Goal: Information Seeking & Learning: Learn about a topic

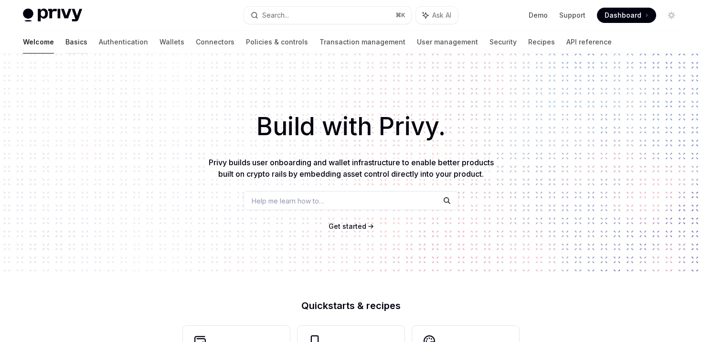
click at [65, 44] on link "Basics" at bounding box center [76, 42] width 22 height 23
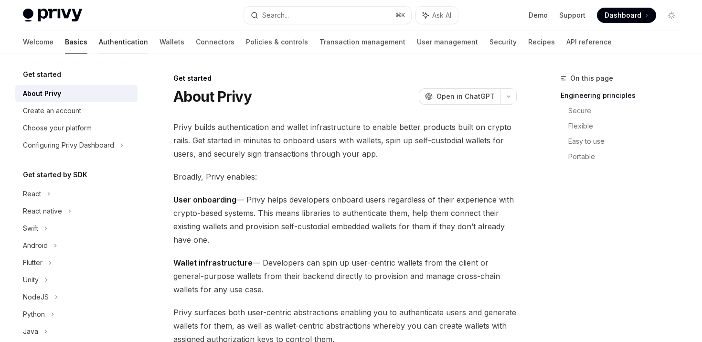
click at [99, 45] on link "Authentication" at bounding box center [123, 42] width 49 height 23
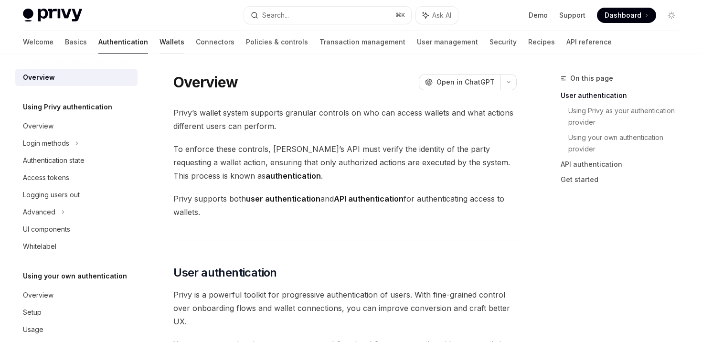
click at [160, 45] on link "Wallets" at bounding box center [172, 42] width 25 height 23
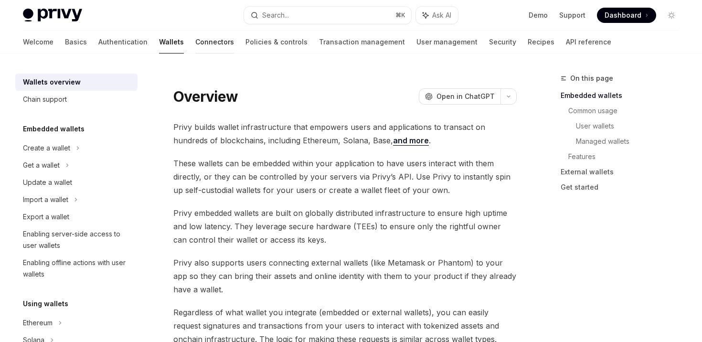
click at [195, 44] on link "Connectors" at bounding box center [214, 42] width 39 height 23
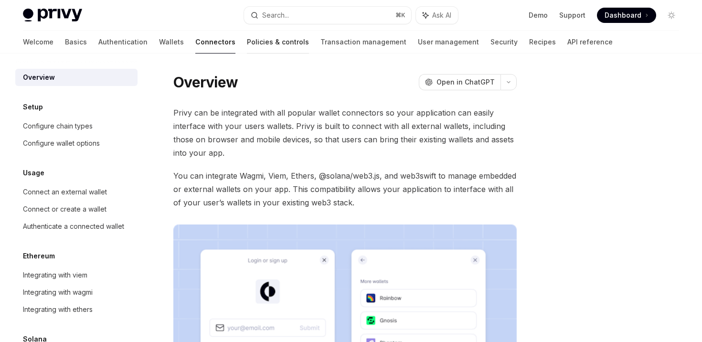
click at [247, 39] on link "Policies & controls" at bounding box center [278, 42] width 62 height 23
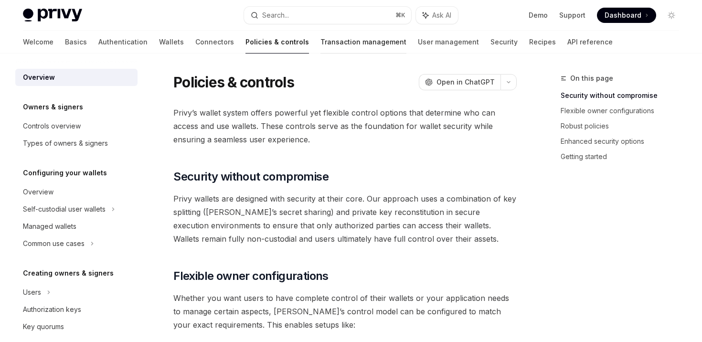
click at [321, 35] on link "Transaction management" at bounding box center [364, 42] width 86 height 23
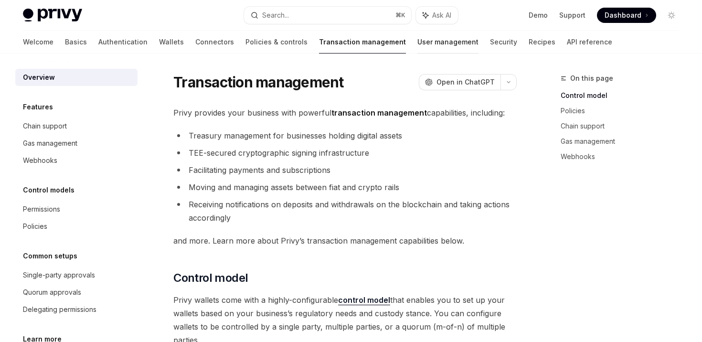
click at [418, 43] on link "User management" at bounding box center [448, 42] width 61 height 23
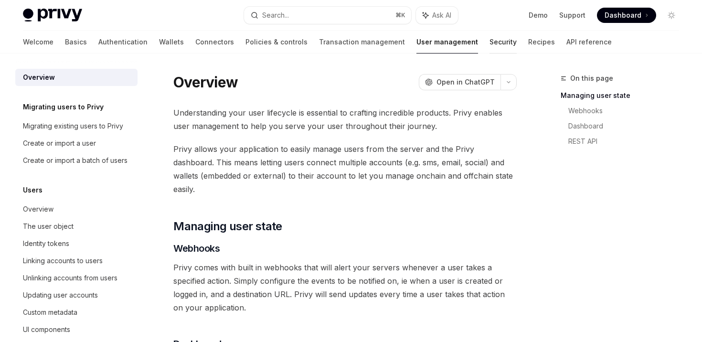
click at [490, 40] on link "Security" at bounding box center [503, 42] width 27 height 23
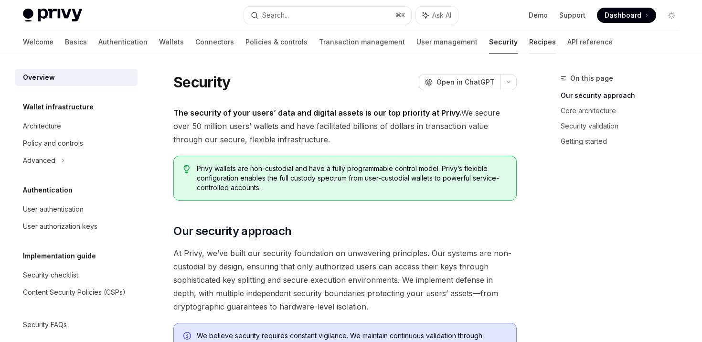
click at [529, 43] on link "Recipes" at bounding box center [542, 42] width 27 height 23
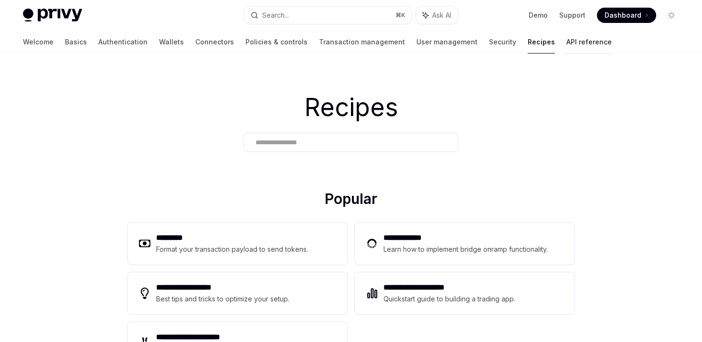
click at [567, 49] on link "API reference" at bounding box center [589, 42] width 45 height 23
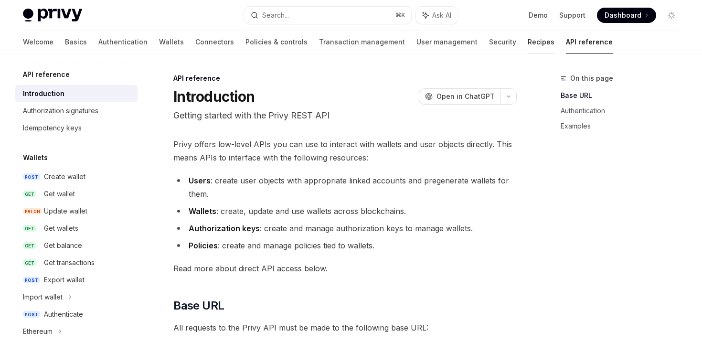
click at [528, 46] on link "Recipes" at bounding box center [541, 42] width 27 height 23
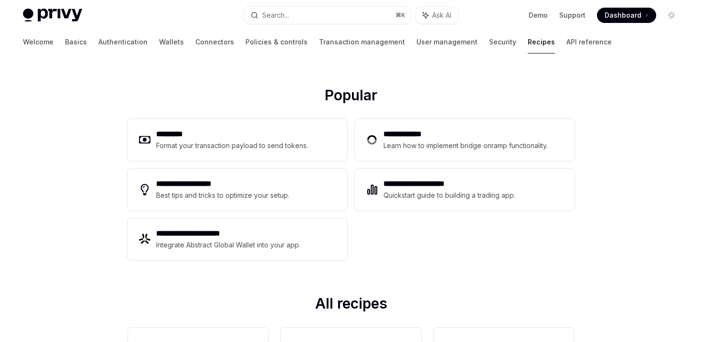
scroll to position [106, 0]
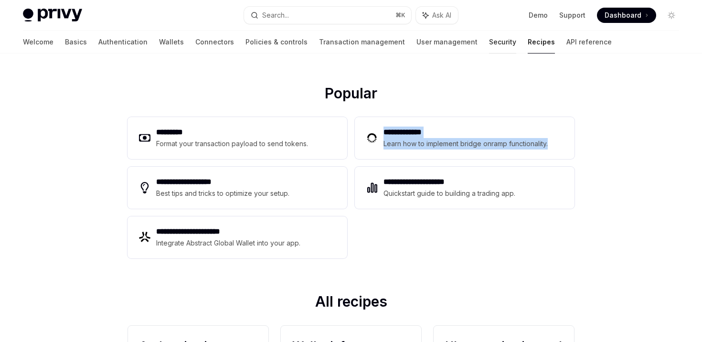
click at [489, 43] on link "Security" at bounding box center [502, 42] width 27 height 23
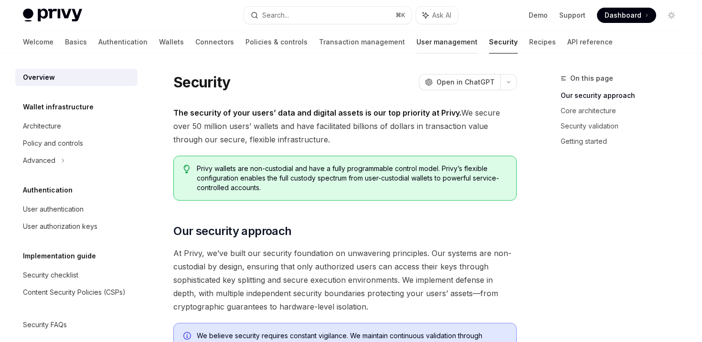
click at [417, 46] on link "User management" at bounding box center [447, 42] width 61 height 23
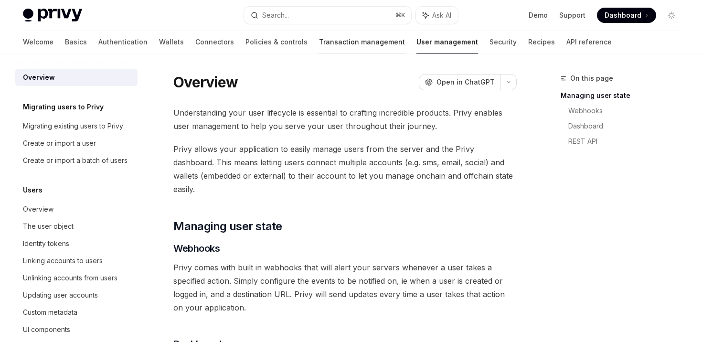
click at [319, 43] on link "Transaction management" at bounding box center [362, 42] width 86 height 23
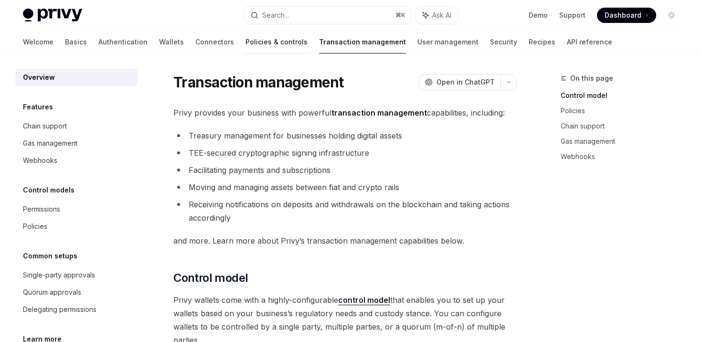
click at [246, 42] on link "Policies & controls" at bounding box center [277, 42] width 62 height 23
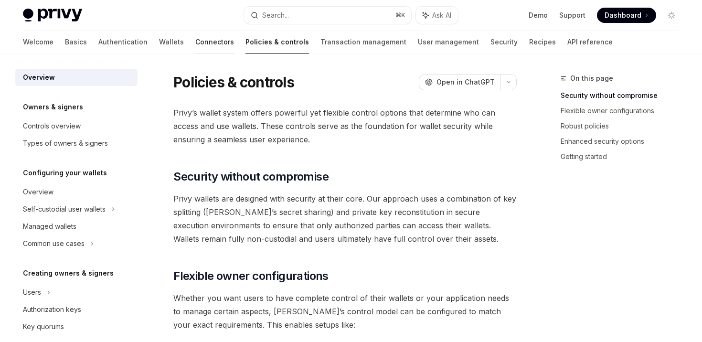
click at [195, 45] on link "Connectors" at bounding box center [214, 42] width 39 height 23
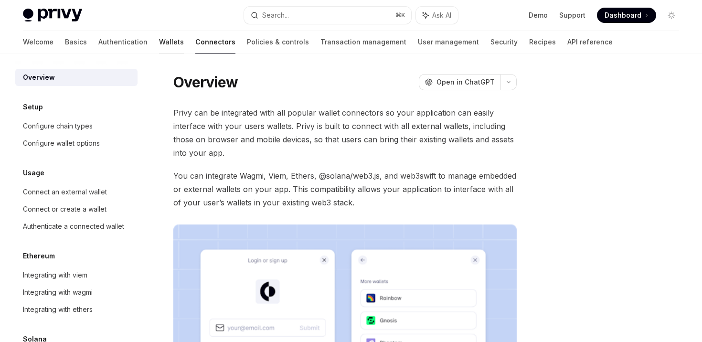
click at [159, 41] on link "Wallets" at bounding box center [171, 42] width 25 height 23
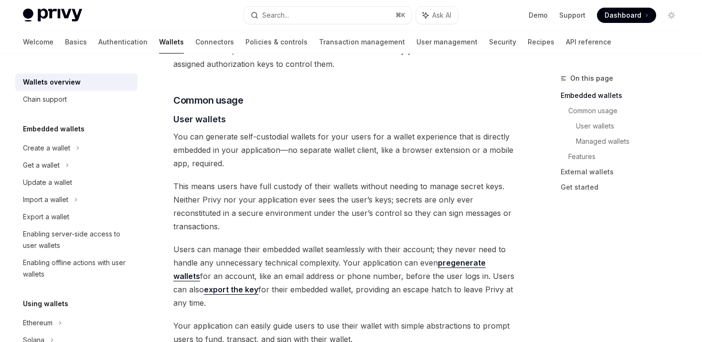
scroll to position [155, 0]
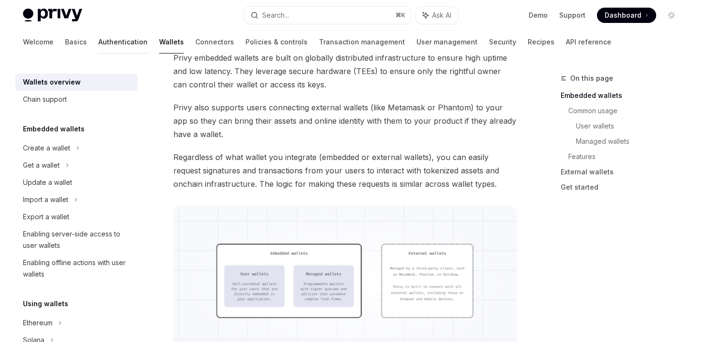
click at [98, 44] on link "Authentication" at bounding box center [122, 42] width 49 height 23
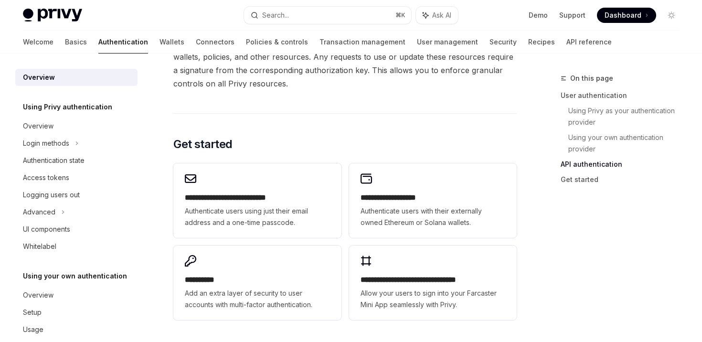
scroll to position [732, 0]
click at [65, 38] on link "Basics" at bounding box center [76, 42] width 22 height 23
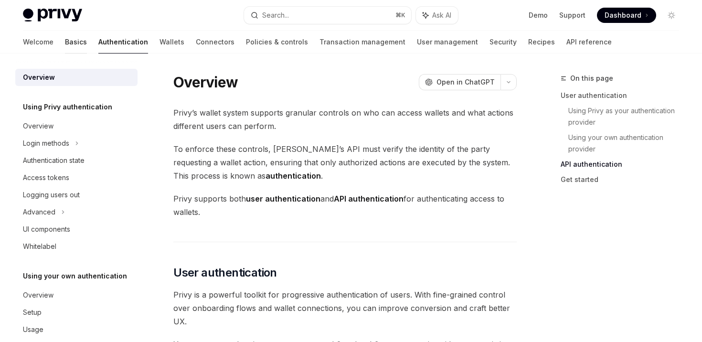
type textarea "*"
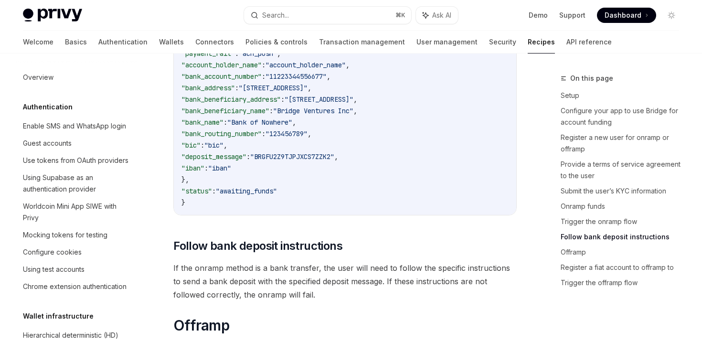
scroll to position [2446, 0]
